Goal: Find specific page/section: Find specific page/section

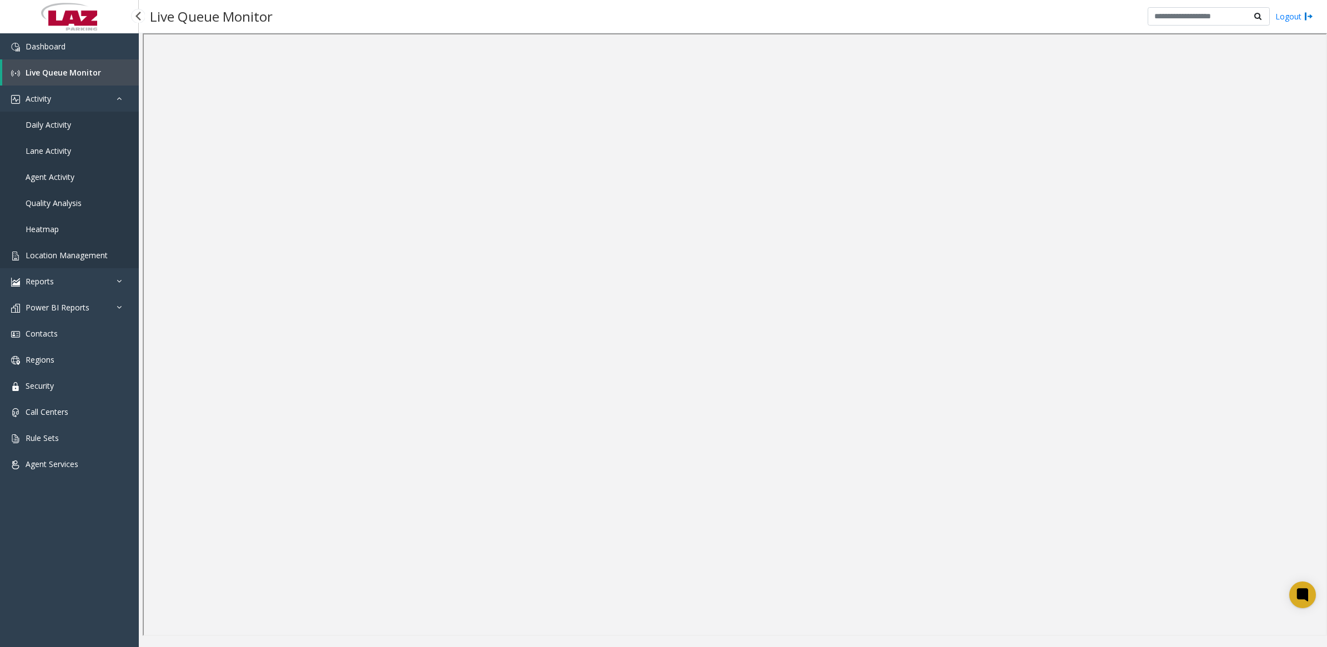
click at [63, 250] on span "Location Management" at bounding box center [67, 255] width 82 height 11
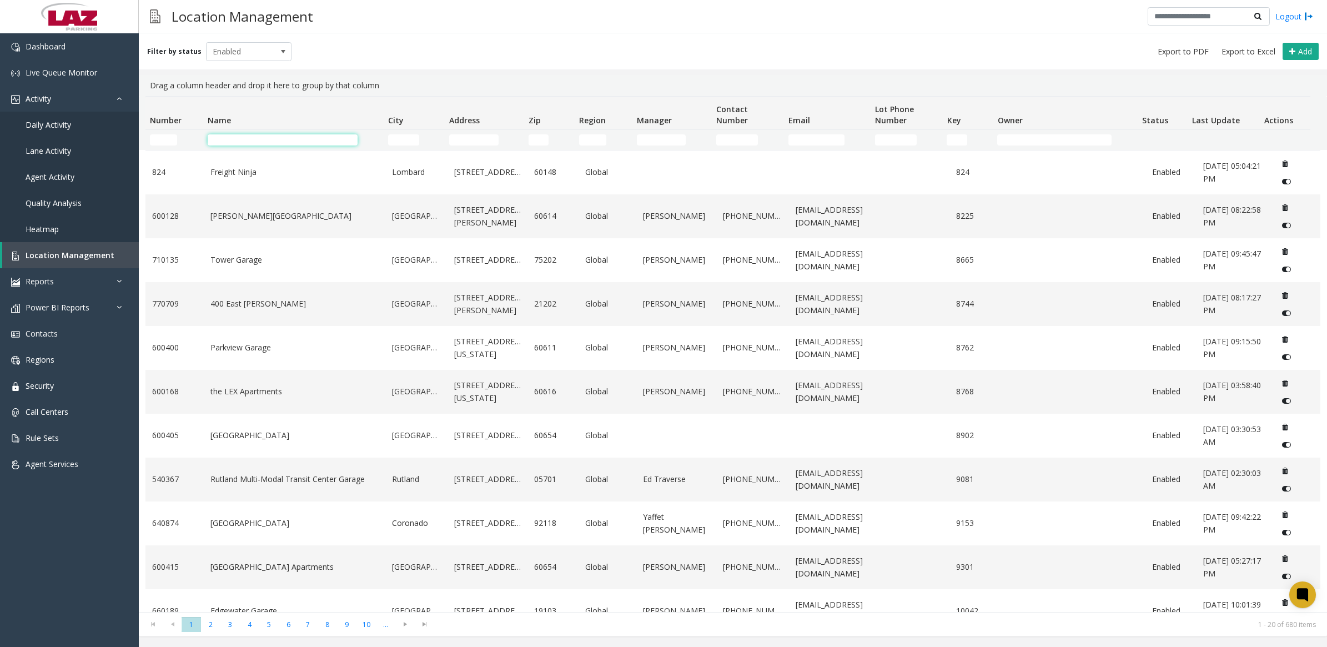
click at [275, 140] on input "Name Filter" at bounding box center [283, 139] width 150 height 11
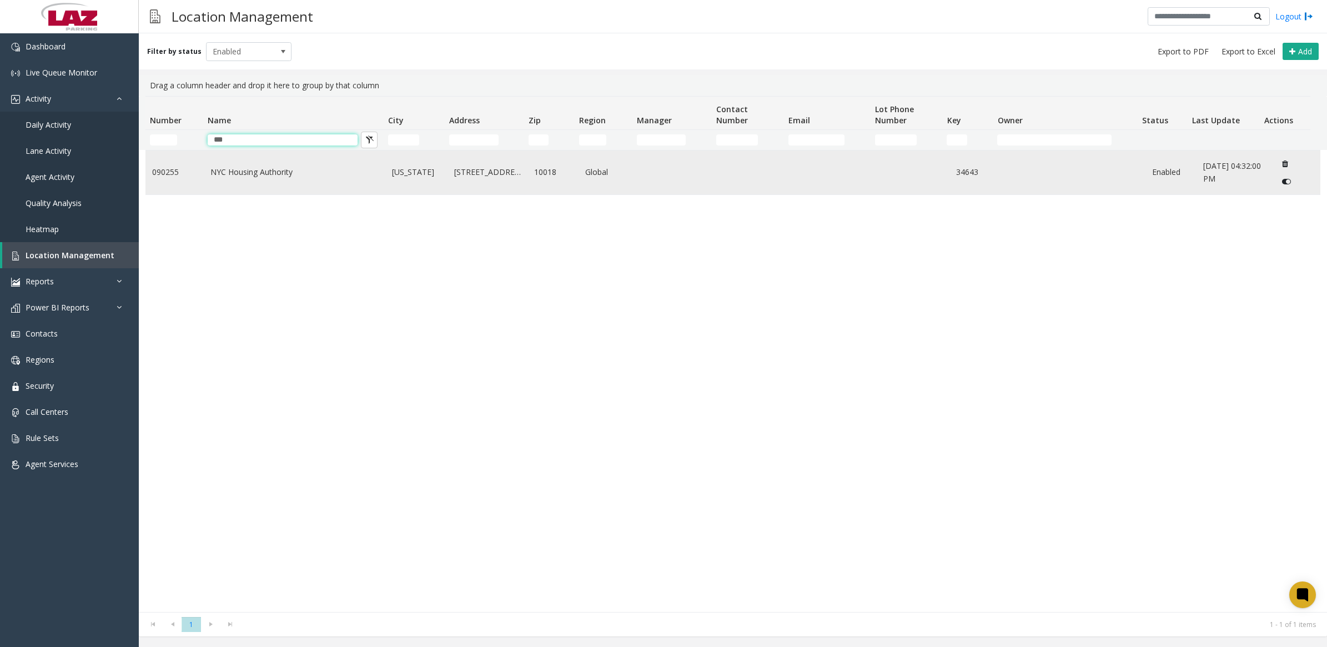
type input "***"
click at [272, 170] on link "NYC Housing Authority" at bounding box center [294, 172] width 169 height 12
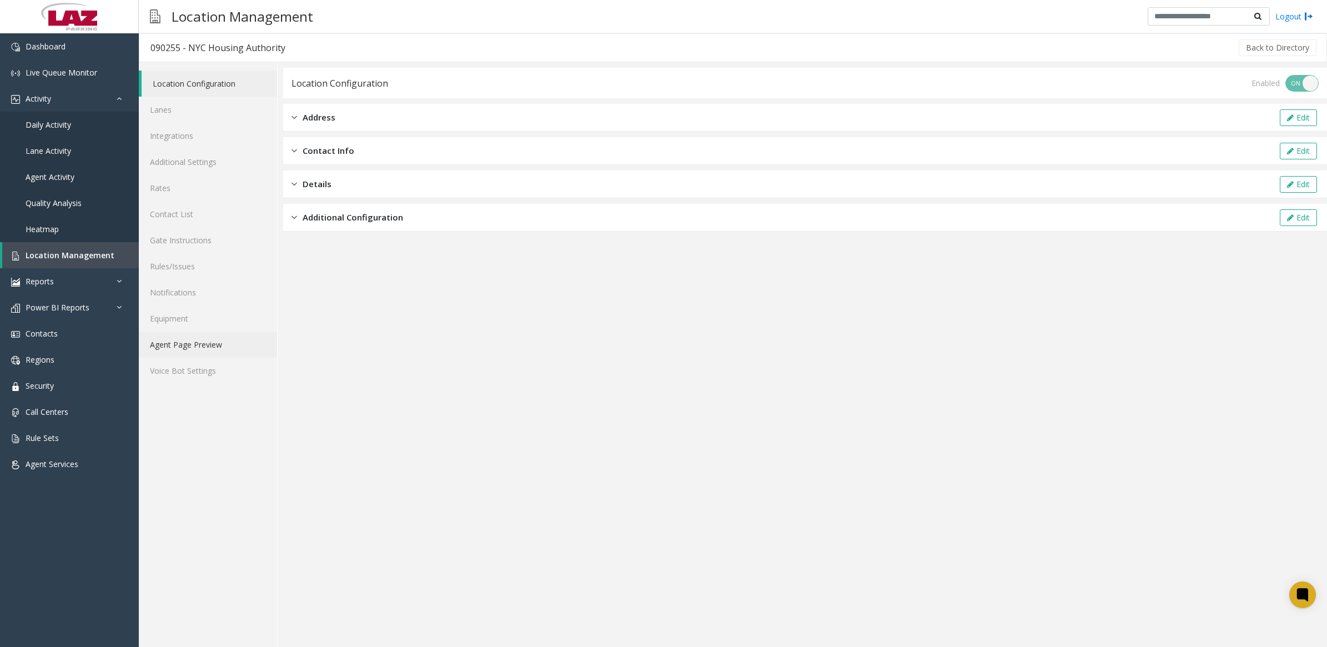
click at [180, 342] on link "Agent Page Preview" at bounding box center [208, 344] width 138 height 26
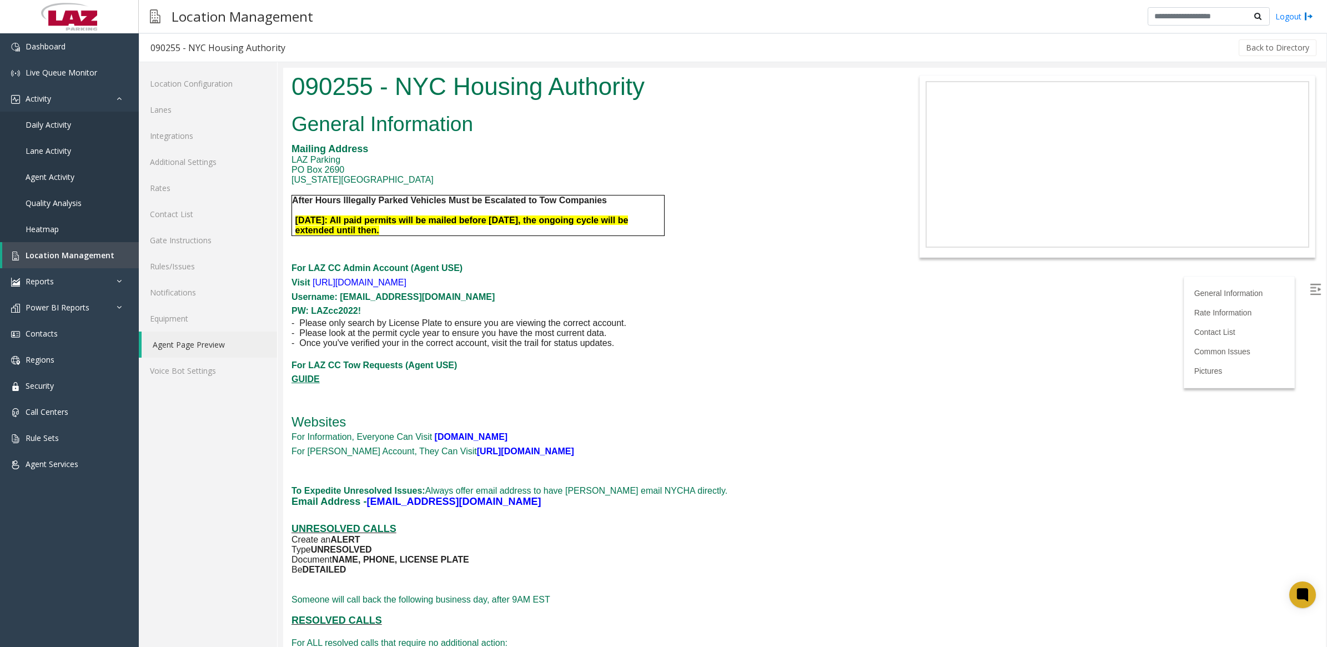
click at [368, 312] on p "Visit [URL][DOMAIN_NAME] Username: [EMAIL_ADDRESS][DOMAIN_NAME] PW: [SECURITY_D…" at bounding box center [586, 296] width 591 height 43
drag, startPoint x: 362, startPoint y: 312, endPoint x: 310, endPoint y: 308, distance: 52.9
click at [310, 308] on span "PW: LAZcc2022!" at bounding box center [325, 310] width 69 height 9
drag, startPoint x: 310, startPoint y: 308, endPoint x: 323, endPoint y: 313, distance: 14.2
copy span "LAZcc2022!"
